Goal: Task Accomplishment & Management: Manage account settings

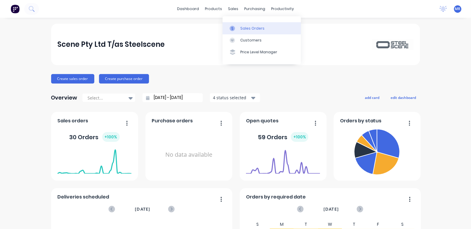
click at [247, 28] on div "Sales Orders" at bounding box center [252, 28] width 24 height 5
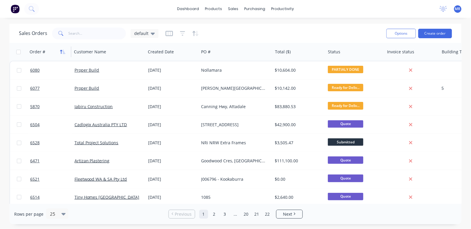
click at [63, 51] on icon "button" at bounding box center [62, 51] width 5 height 5
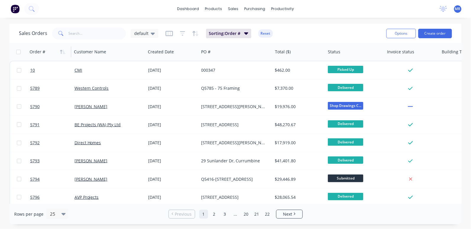
click at [63, 51] on icon "button" at bounding box center [62, 51] width 5 height 5
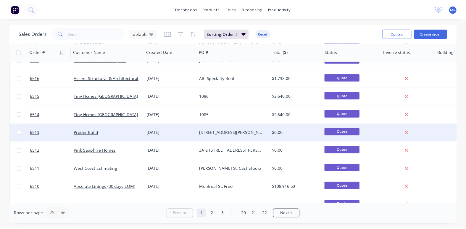
scroll to position [222, 0]
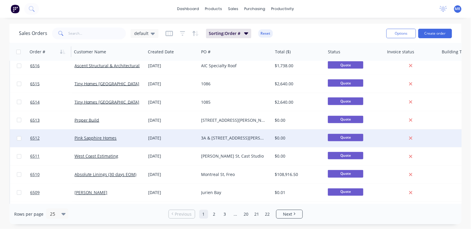
click at [233, 135] on div "3A & [STREET_ADDRESS][PERSON_NAME]" at bounding box center [234, 138] width 66 height 6
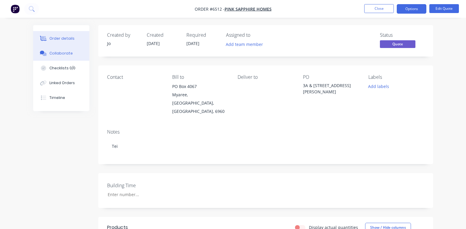
click at [64, 56] on div "Collaborate" at bounding box center [60, 53] width 23 height 5
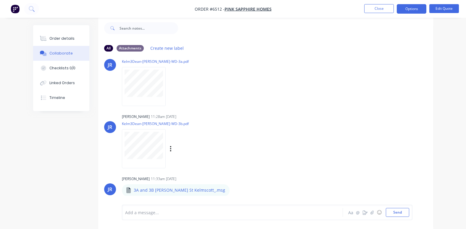
scroll to position [77, 0]
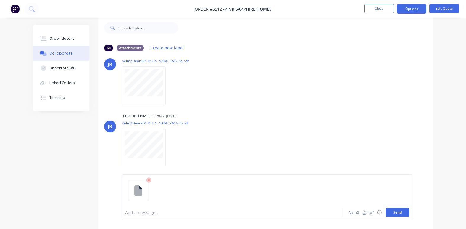
click at [396, 210] on button "Send" at bounding box center [397, 212] width 23 height 9
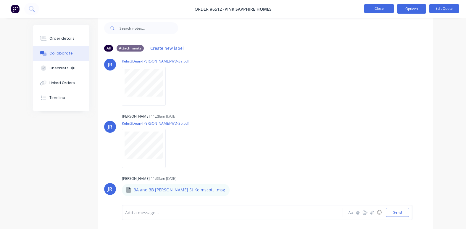
click at [378, 10] on button "Close" at bounding box center [379, 8] width 30 height 9
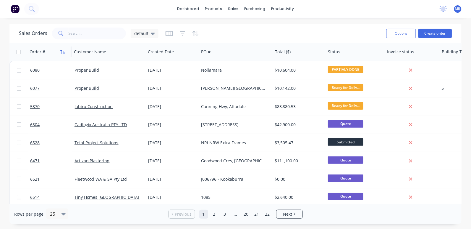
click at [60, 50] on icon "button" at bounding box center [62, 51] width 5 height 5
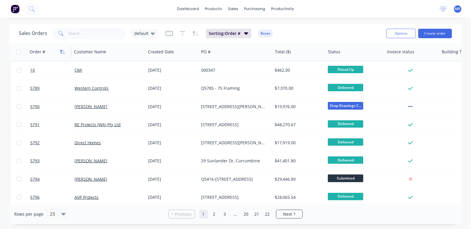
click at [61, 50] on icon "button" at bounding box center [61, 52] width 2 height 4
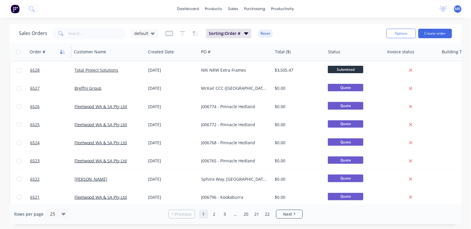
click at [61, 52] on icon "button" at bounding box center [62, 51] width 5 height 5
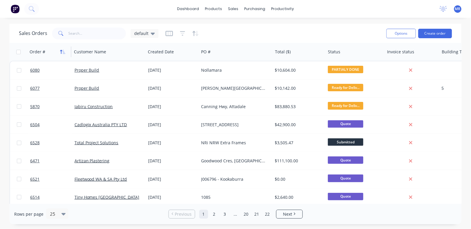
click at [61, 51] on icon "button" at bounding box center [62, 51] width 5 height 5
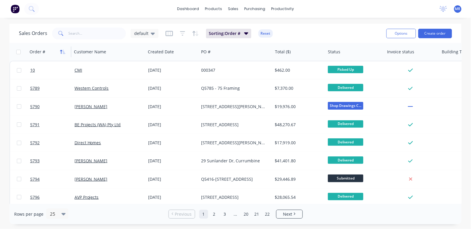
click at [60, 51] on button "button" at bounding box center [62, 51] width 9 height 9
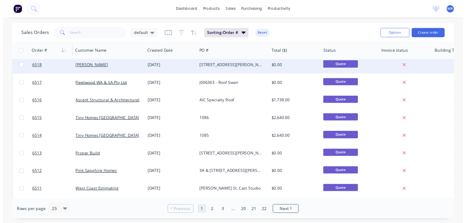
scroll to position [222, 0]
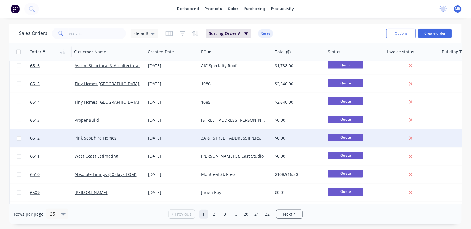
click at [204, 137] on div "3A & [STREET_ADDRESS][PERSON_NAME]" at bounding box center [234, 138] width 66 height 6
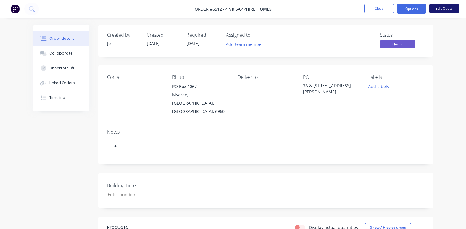
click at [450, 9] on button "Edit Quote" at bounding box center [444, 8] width 30 height 9
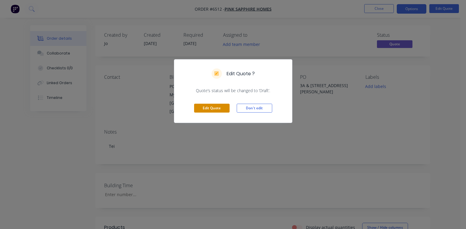
drag, startPoint x: 214, startPoint y: 109, endPoint x: 239, endPoint y: 109, distance: 24.5
click at [215, 109] on button "Edit Quote" at bounding box center [211, 107] width 35 height 9
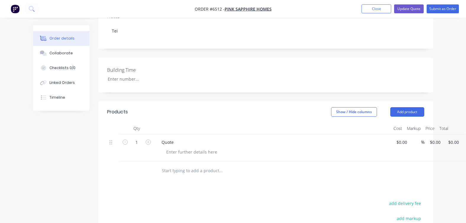
scroll to position [148, 0]
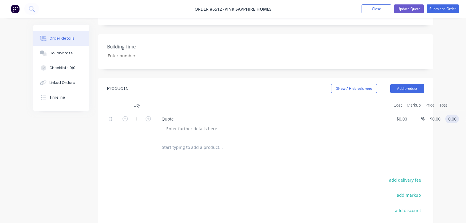
click at [450, 115] on input "0.00" at bounding box center [452, 119] width 11 height 9
type input "0.01"
type input "$0.01"
click at [355, 142] on div at bounding box center [261, 148] width 208 height 12
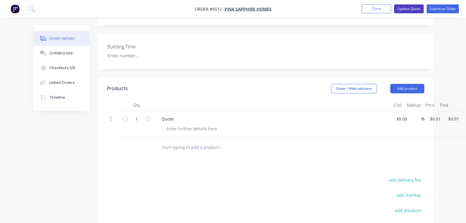
click at [401, 9] on button "Update Quote" at bounding box center [409, 8] width 30 height 9
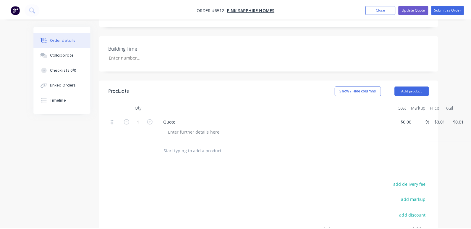
scroll to position [0, 0]
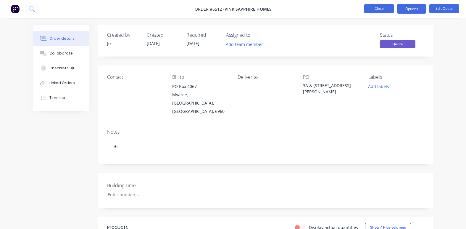
click at [381, 9] on button "Close" at bounding box center [379, 8] width 30 height 9
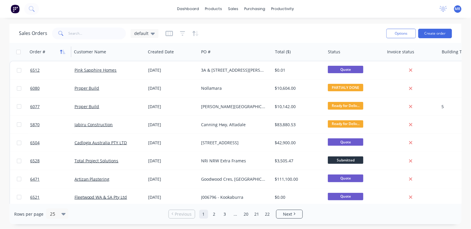
click at [64, 51] on icon "button" at bounding box center [62, 51] width 5 height 5
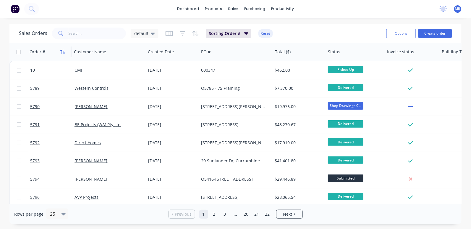
click at [64, 51] on icon "button" at bounding box center [62, 51] width 5 height 5
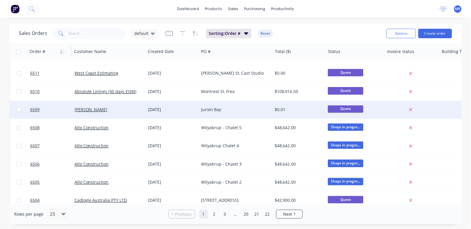
scroll to position [313, 0]
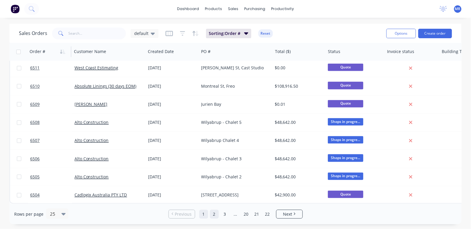
drag, startPoint x: 215, startPoint y: 213, endPoint x: 219, endPoint y: 201, distance: 12.1
click at [215, 212] on link "2" at bounding box center [214, 213] width 9 height 9
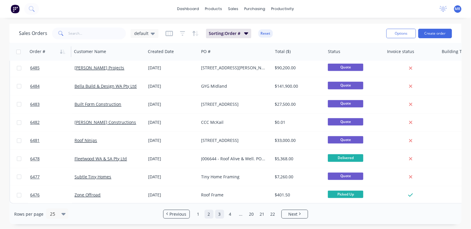
click at [221, 212] on link "3" at bounding box center [219, 213] width 9 height 9
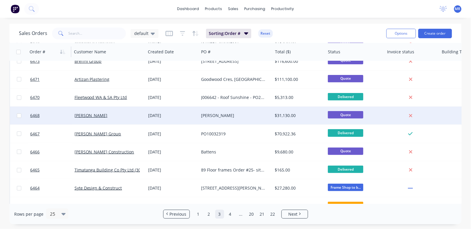
scroll to position [0, 0]
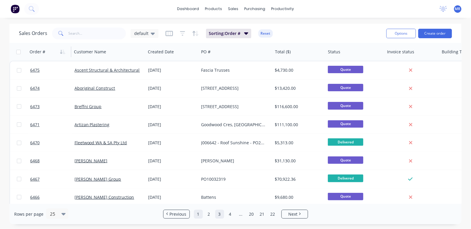
click at [198, 215] on link "1" at bounding box center [198, 213] width 9 height 9
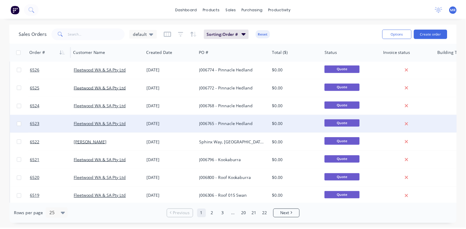
scroll to position [74, 0]
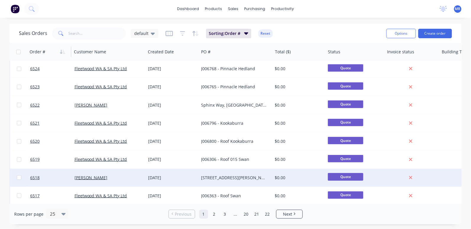
click at [229, 176] on div "[STREET_ADDRESS][PERSON_NAME][PERSON_NAME][PERSON_NAME]" at bounding box center [234, 177] width 66 height 6
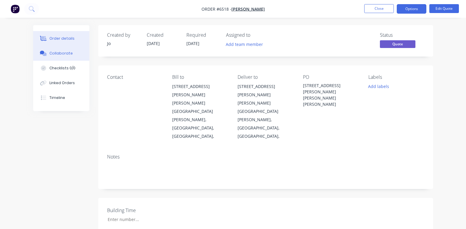
drag, startPoint x: 56, startPoint y: 52, endPoint x: 61, endPoint y: 55, distance: 5.0
click at [57, 53] on div "Collaborate" at bounding box center [60, 53] width 23 height 5
